Goal: Navigation & Orientation: Find specific page/section

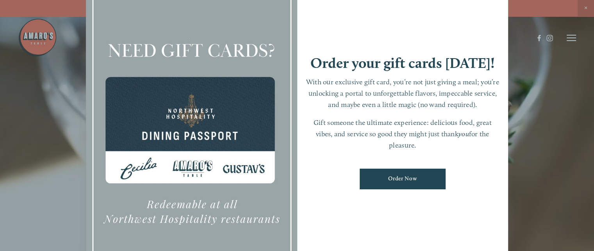
click at [570, 39] on div at bounding box center [297, 125] width 594 height 251
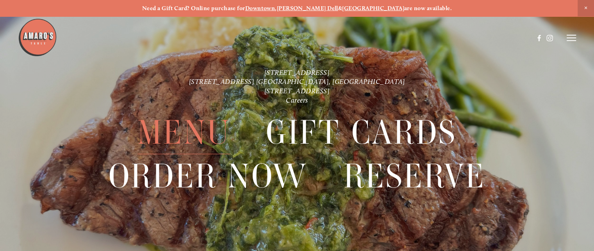
click at [170, 133] on span "Menu" at bounding box center [183, 132] width 93 height 43
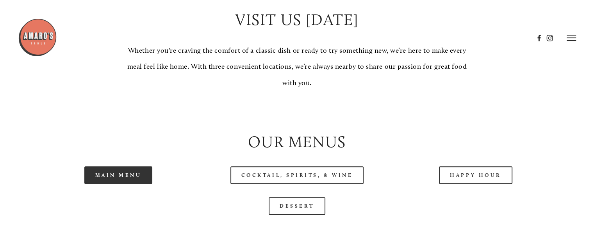
scroll to position [693, 0]
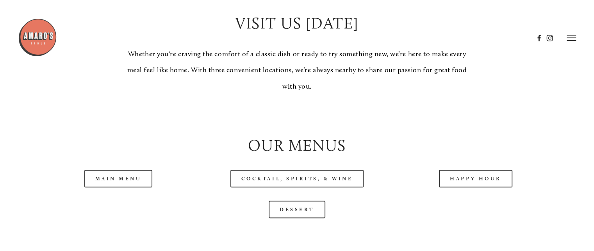
click at [111, 188] on div "Main Menu" at bounding box center [118, 178] width 178 height 31
click at [114, 187] on link "Main Menu" at bounding box center [118, 179] width 68 height 18
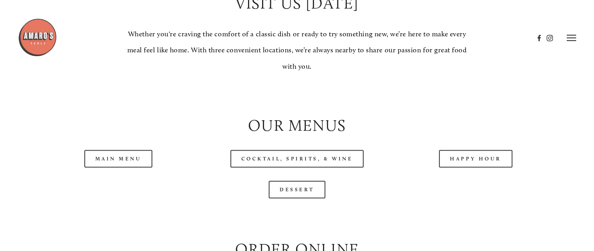
scroll to position [712, 0]
click at [567, 37] on icon at bounding box center [571, 37] width 9 height 7
click at [428, 38] on span "Menu" at bounding box center [431, 37] width 14 height 7
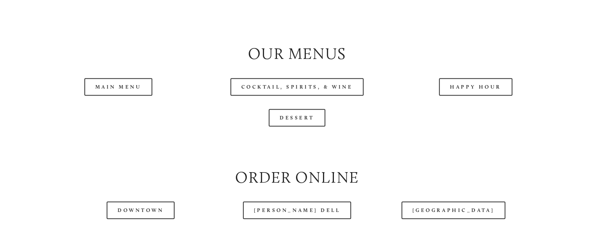
scroll to position [801, 0]
